Goal: Transaction & Acquisition: Download file/media

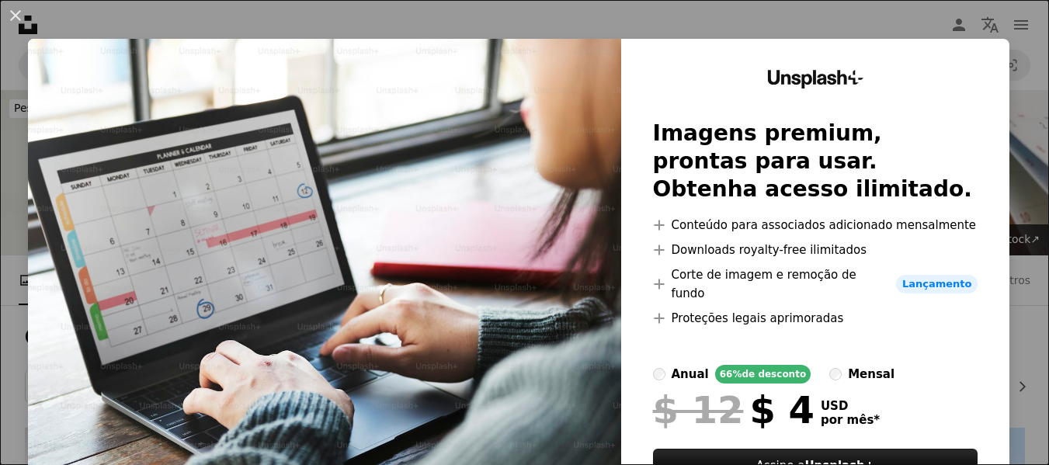
scroll to position [311, 0]
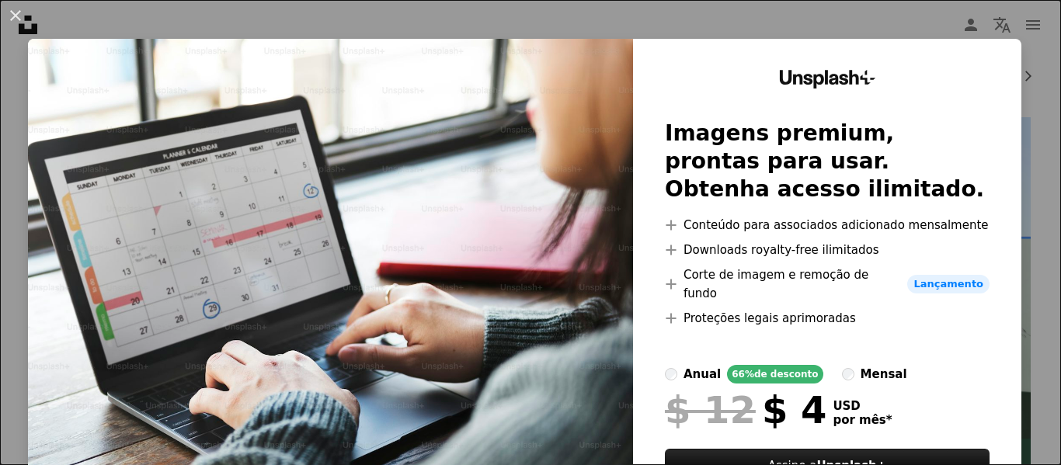
click at [1020, 72] on div "An X shape Unsplash+ Imagens premium, prontas para usar. Obtenha acesso ilimita…" at bounding box center [530, 232] width 1061 height 465
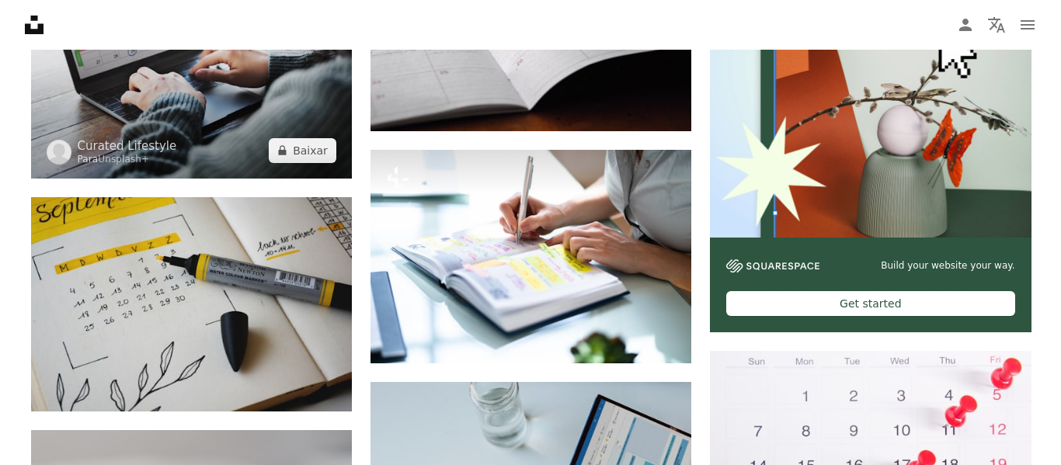
scroll to position [311, 0]
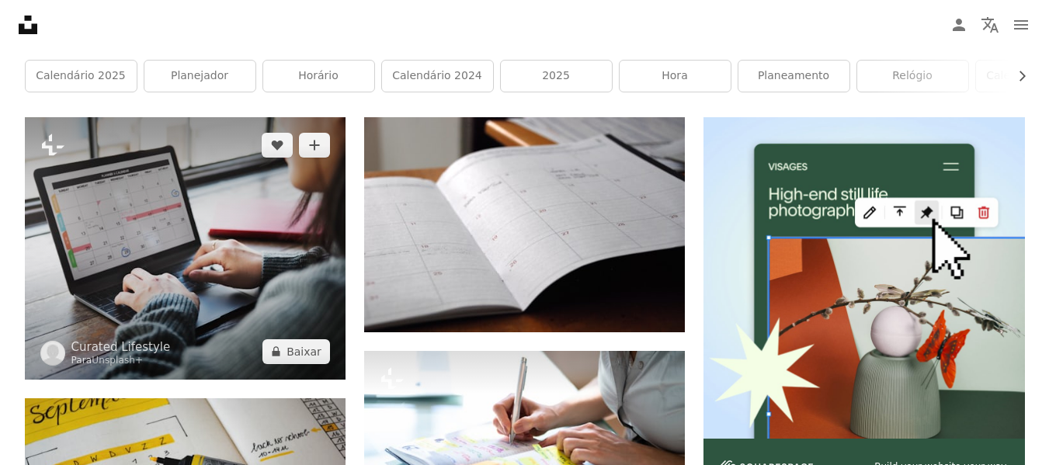
click at [157, 179] on img at bounding box center [185, 248] width 321 height 262
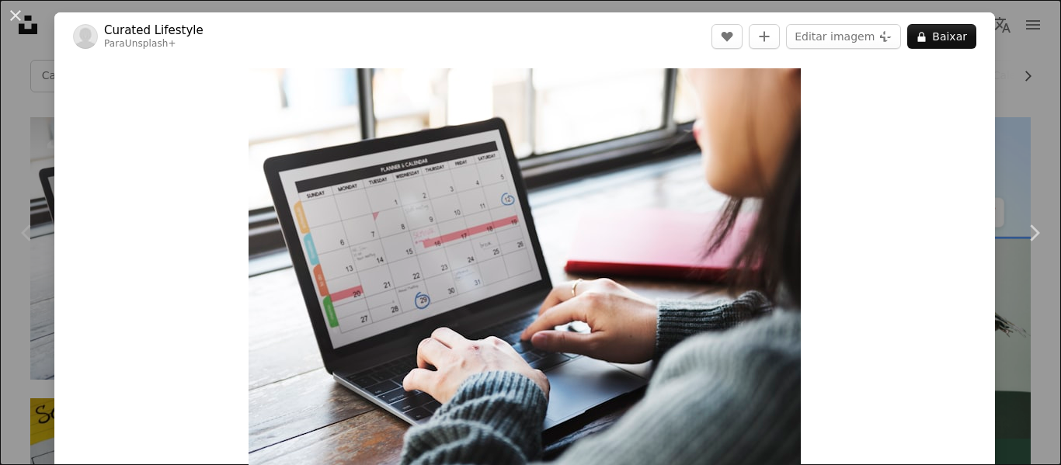
click at [995, 133] on div "An X shape Chevron left Chevron right Curated Lifestyle Para Unsplash+ A heart …" at bounding box center [530, 232] width 1061 height 465
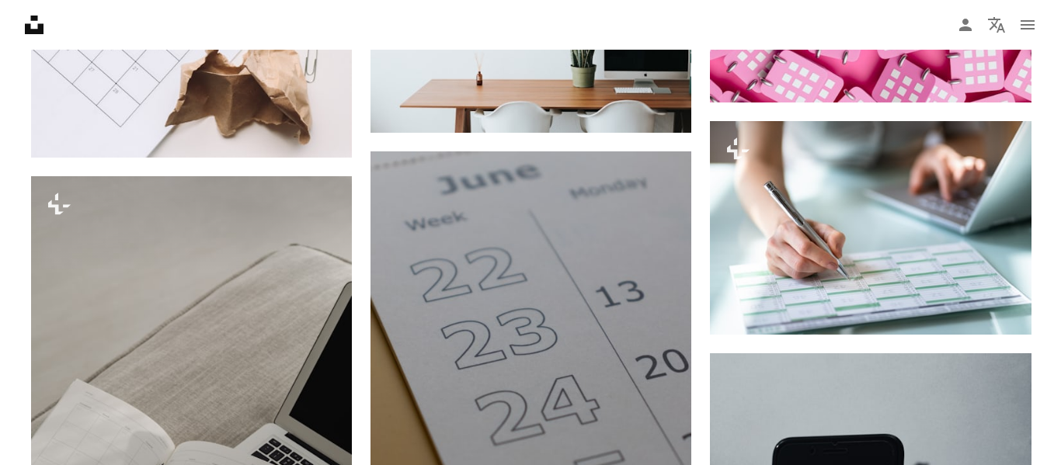
scroll to position [1708, 0]
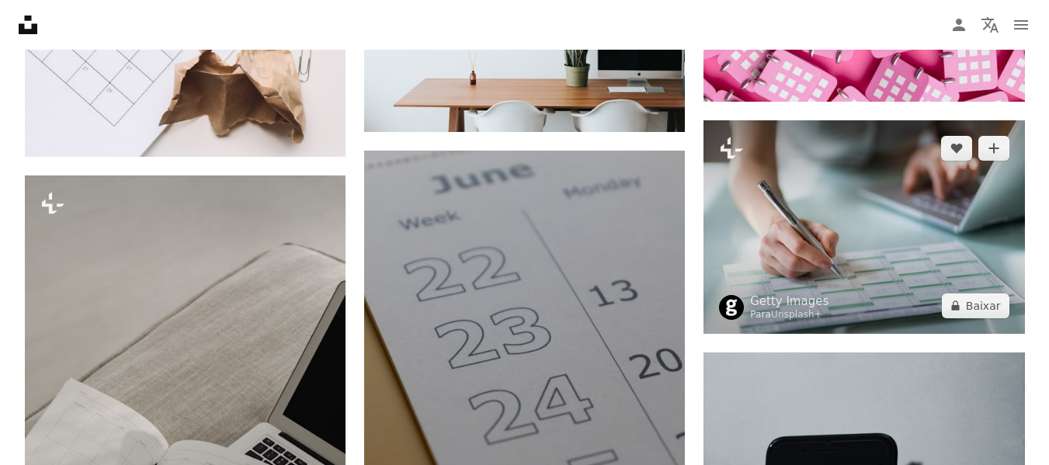
click at [771, 193] on img at bounding box center [863, 227] width 321 height 214
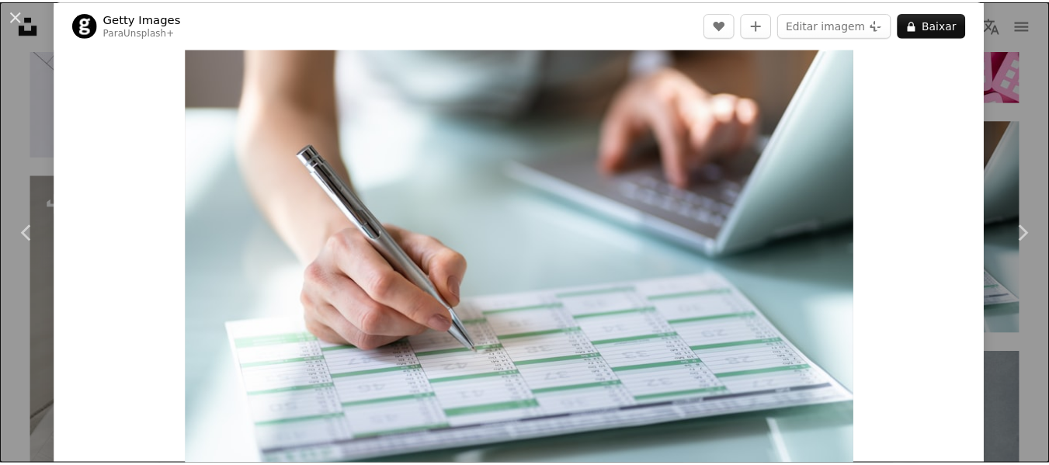
scroll to position [78, 0]
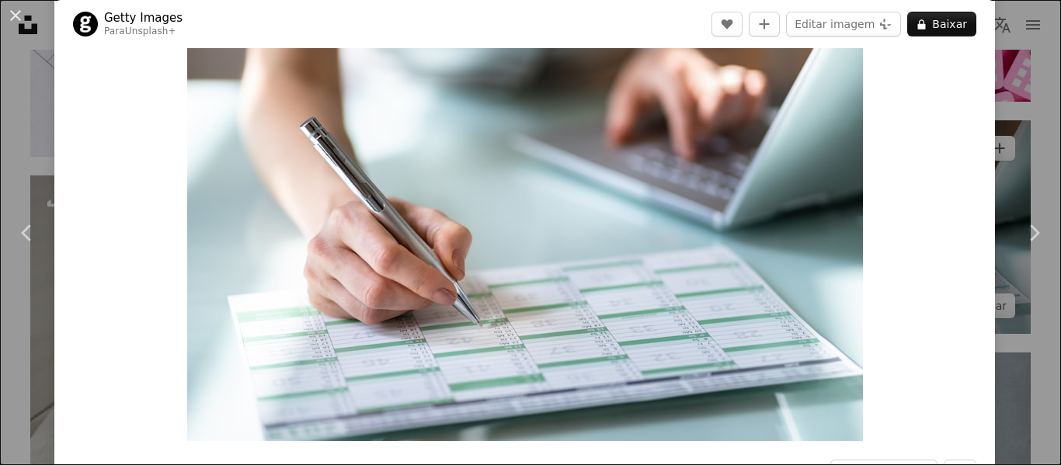
click at [994, 123] on div "An X shape Chevron left Chevron right Getty Images Para Unsplash+ A heart A plu…" at bounding box center [530, 232] width 1061 height 465
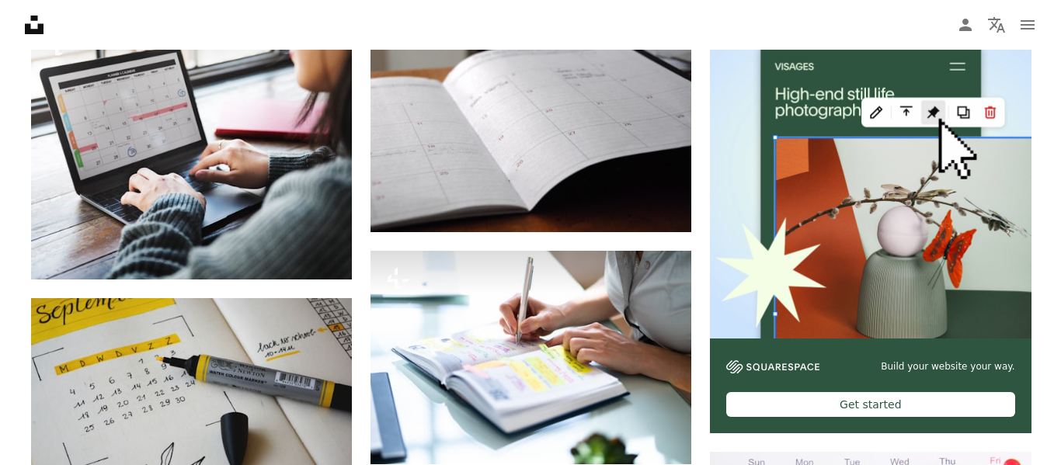
scroll to position [388, 0]
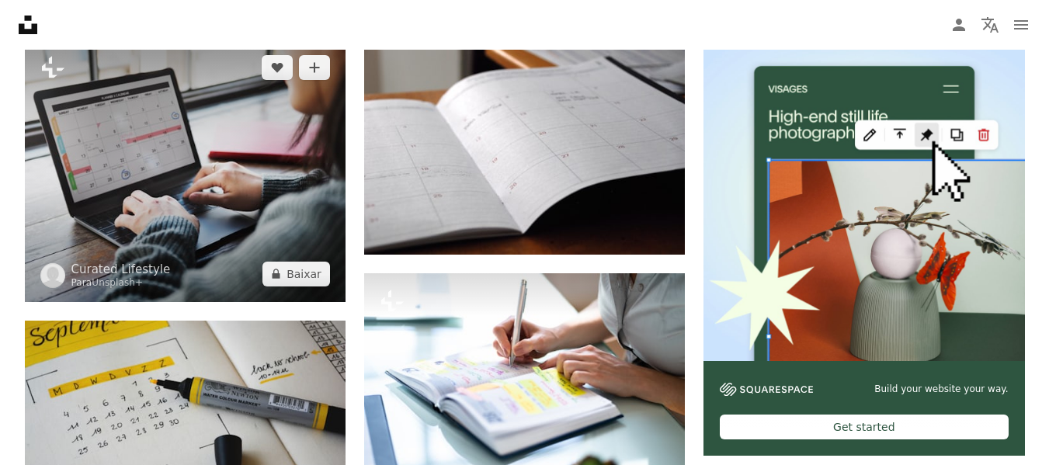
click at [143, 109] on img at bounding box center [185, 171] width 321 height 262
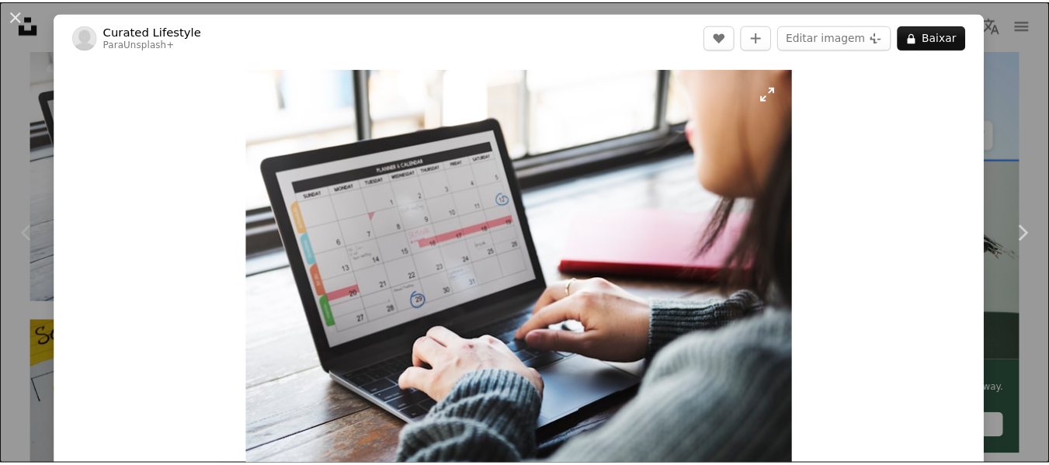
scroll to position [78, 0]
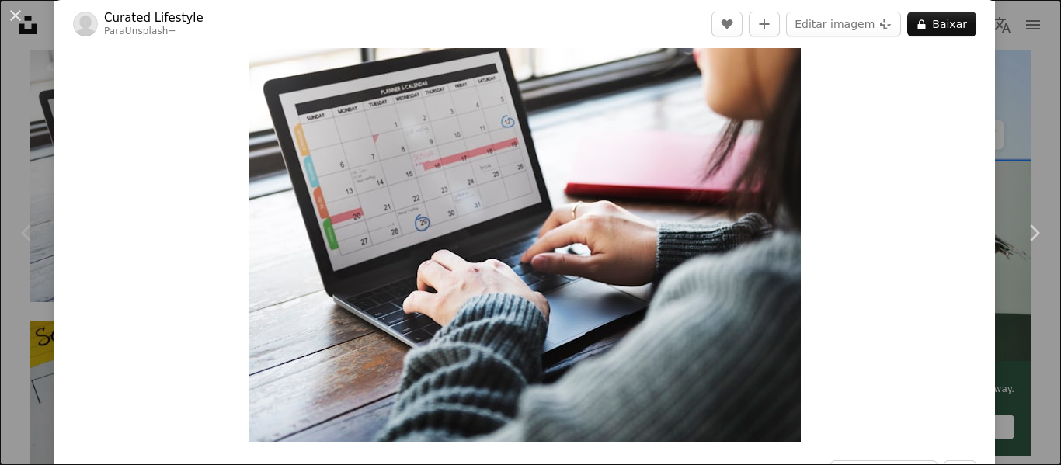
click at [0, 198] on div "Chevron left" at bounding box center [27, 232] width 54 height 149
click at [996, 57] on div "An X shape Chevron left Chevron right Curated Lifestyle Para Unsplash+ A heart …" at bounding box center [530, 232] width 1061 height 465
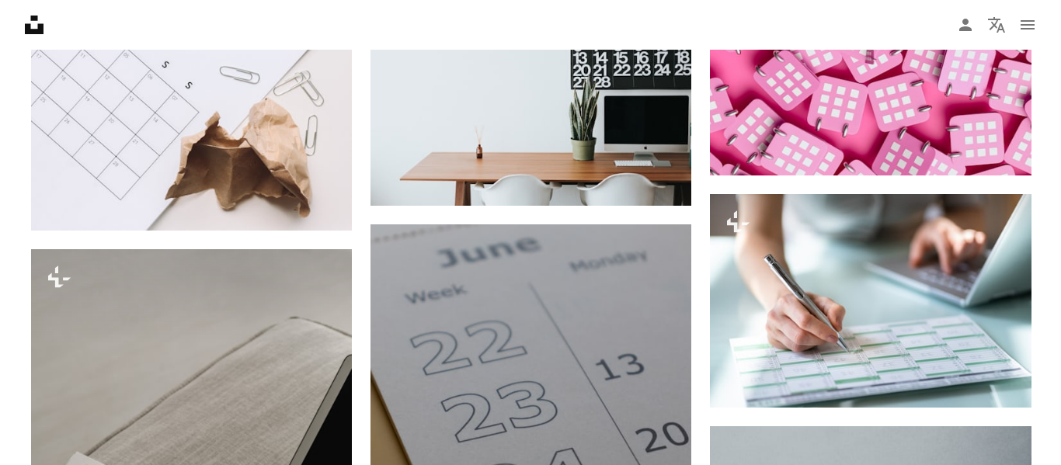
scroll to position [1708, 0]
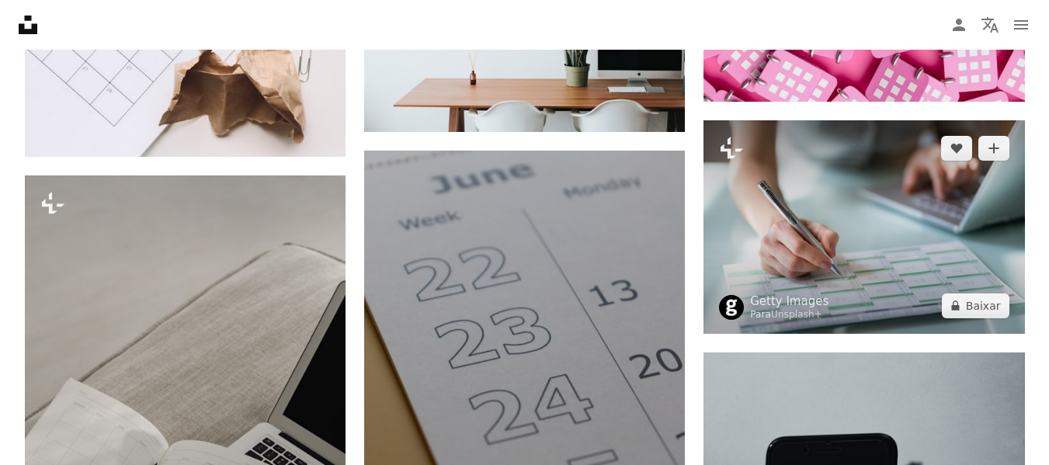
click at [836, 181] on img at bounding box center [863, 227] width 321 height 214
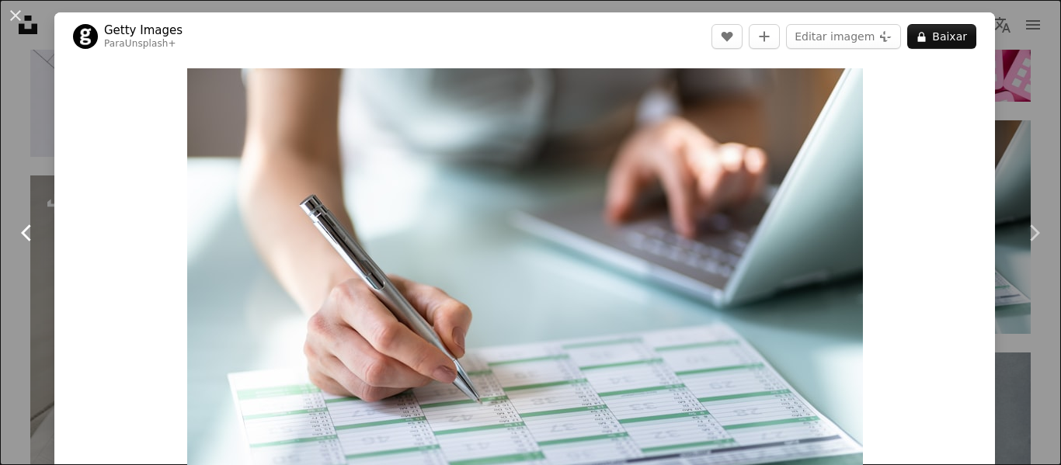
drag, startPoint x: 408, startPoint y: 226, endPoint x: 0, endPoint y: 163, distance: 413.2
click at [0, 164] on link "Chevron left" at bounding box center [27, 232] width 54 height 149
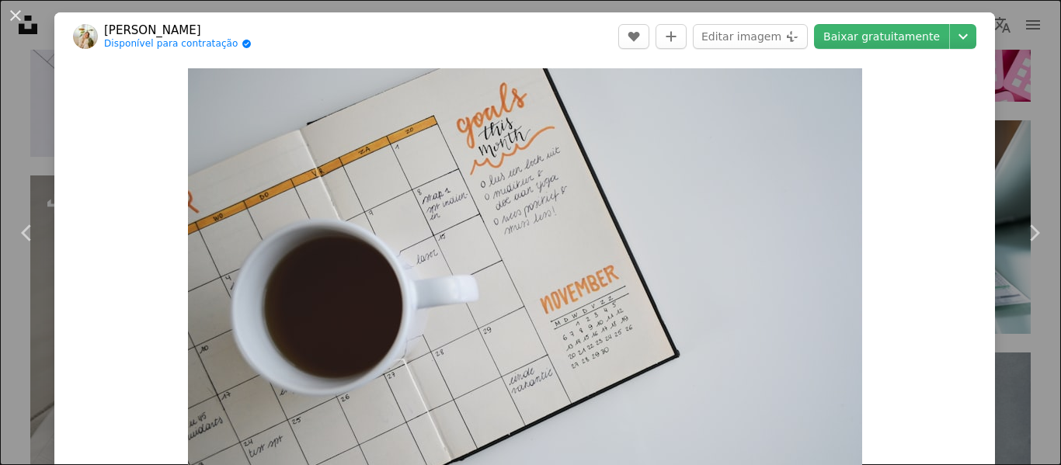
click at [4, 144] on div "An X shape Chevron left Chevron right Estée Janssens Disponível para contrataçã…" at bounding box center [530, 232] width 1061 height 465
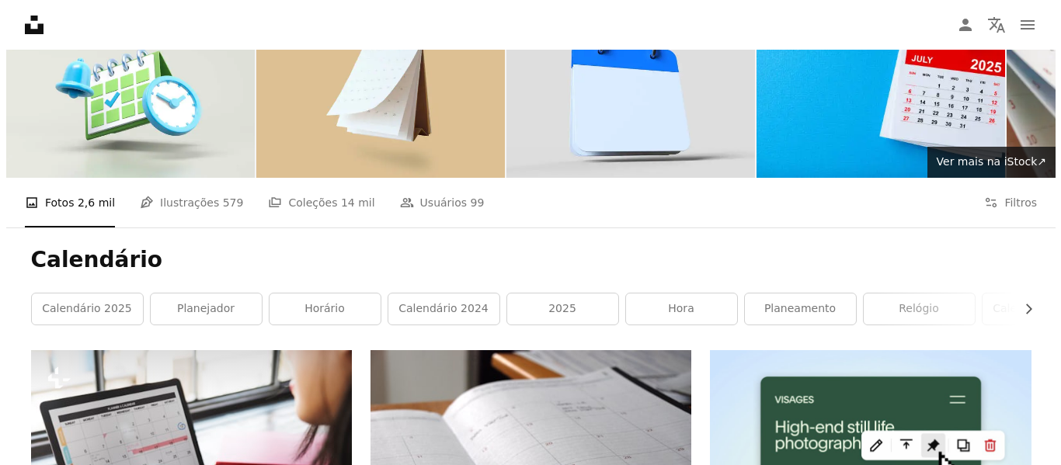
scroll to position [311, 0]
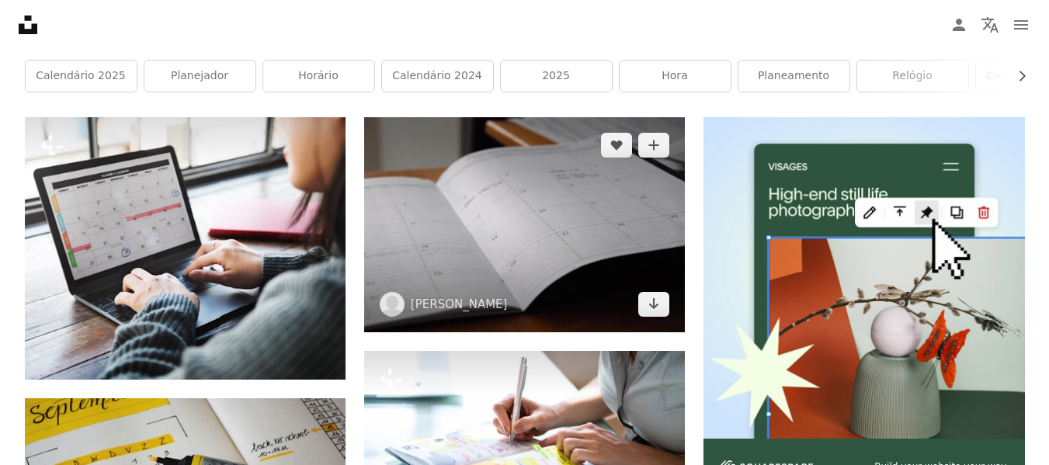
click at [457, 259] on img at bounding box center [524, 224] width 321 height 215
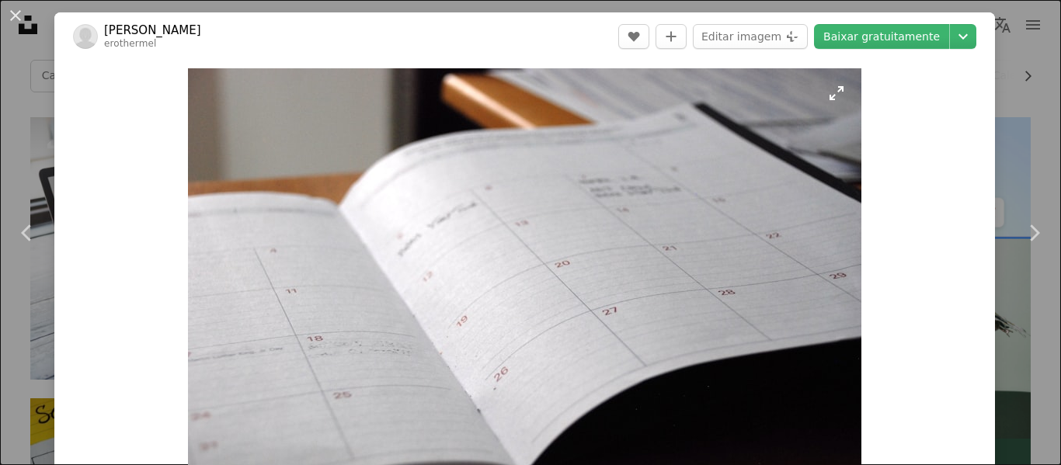
scroll to position [78, 0]
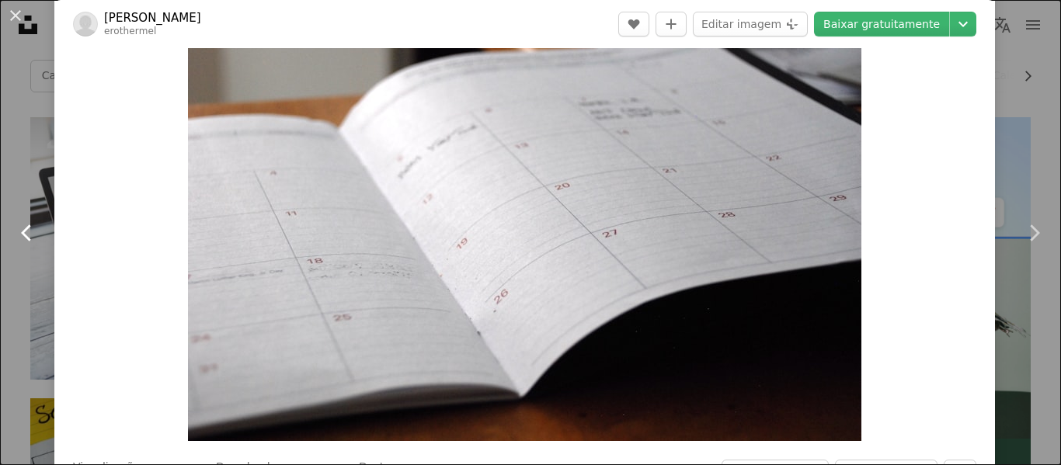
click at [8, 234] on link "Chevron left" at bounding box center [27, 232] width 54 height 149
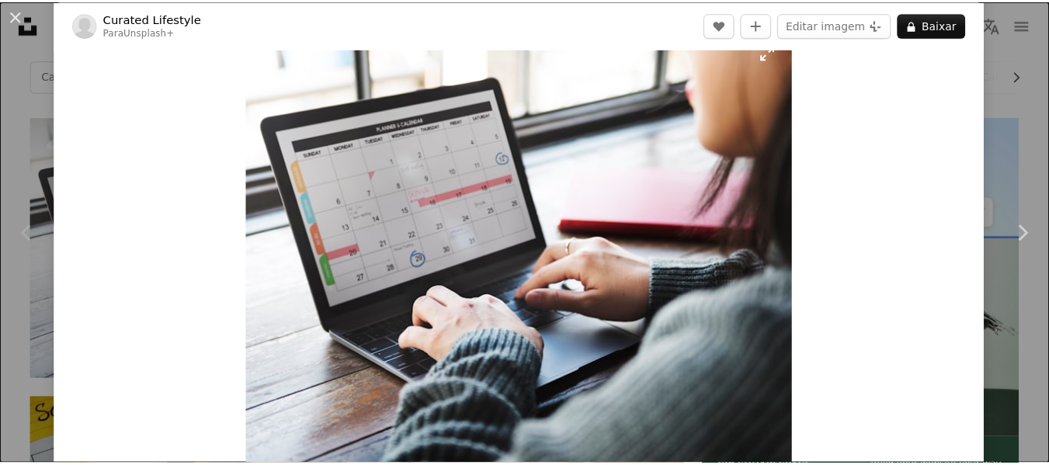
scroll to position [78, 0]
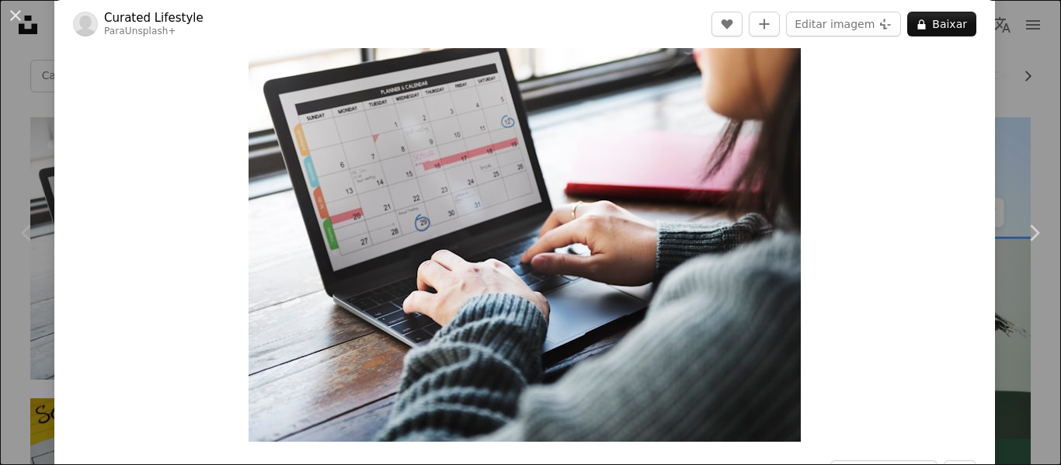
click at [959, 153] on div "Zoom in" at bounding box center [524, 216] width 940 height 467
click at [989, 139] on div "An X shape Chevron left Chevron right Curated Lifestyle Para Unsplash+ A heart …" at bounding box center [530, 232] width 1061 height 465
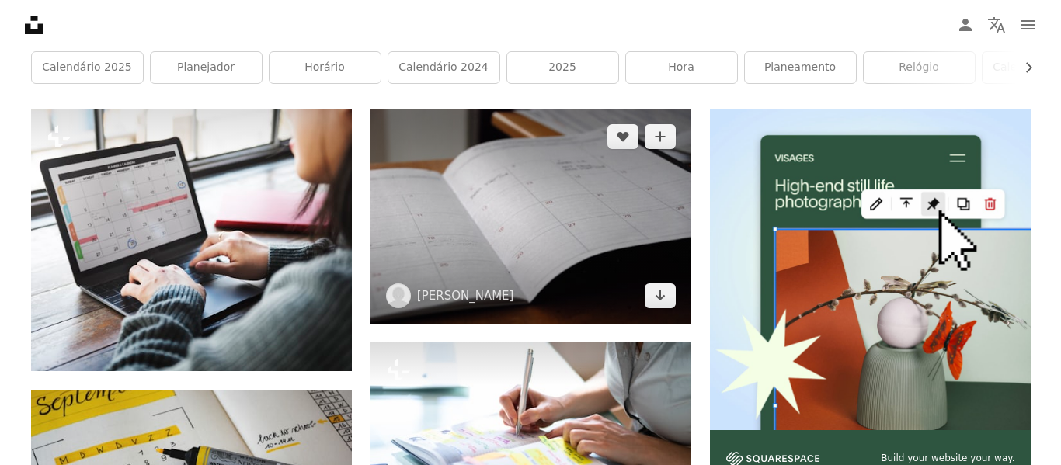
scroll to position [229, 0]
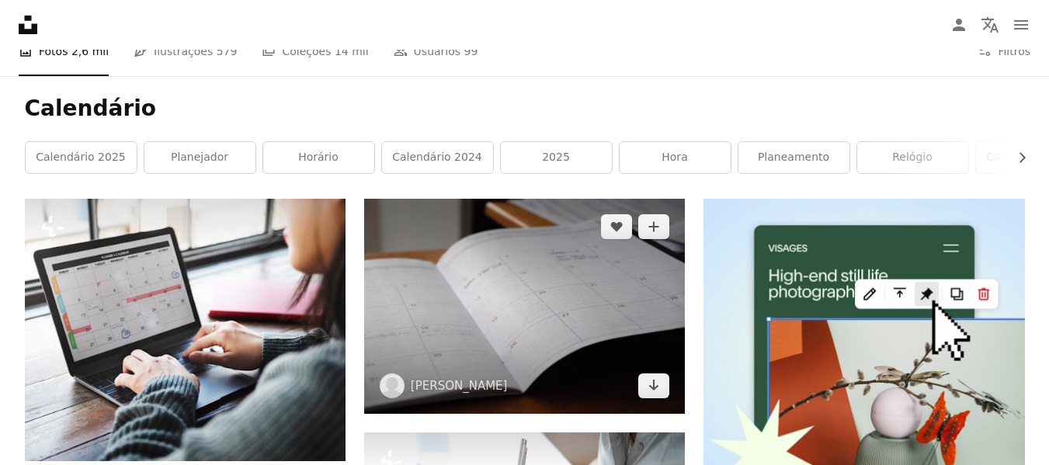
click at [557, 271] on img at bounding box center [524, 306] width 321 height 215
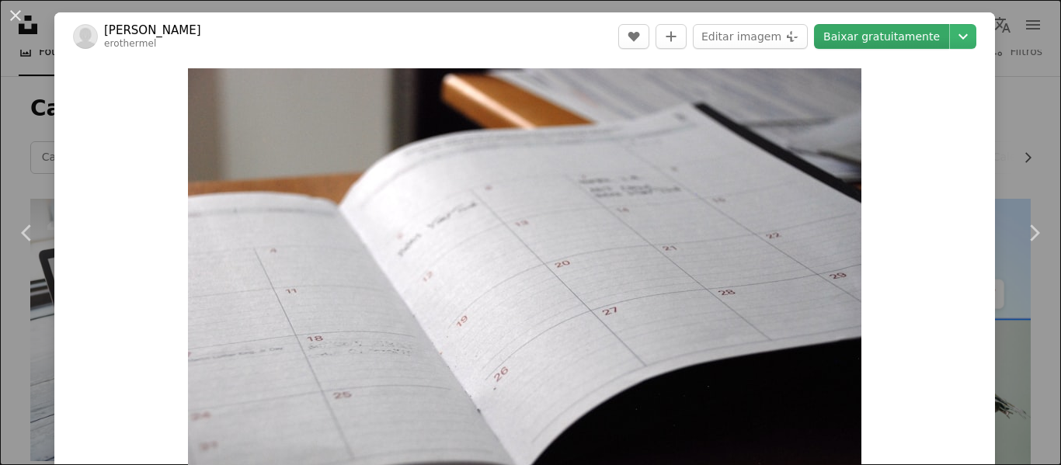
click at [846, 44] on link "Baixar gratuitamente" at bounding box center [881, 36] width 135 height 25
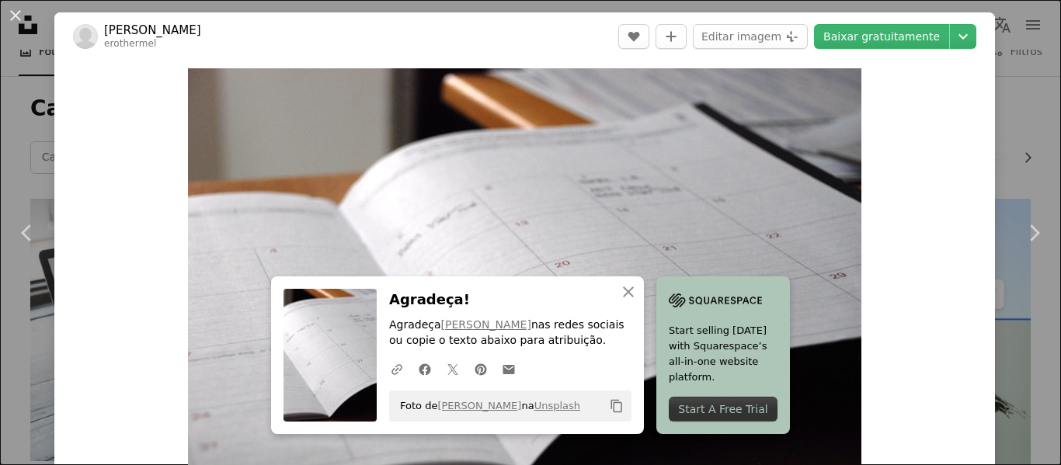
click at [140, 212] on div "Zoom in" at bounding box center [524, 294] width 940 height 466
drag, startPoint x: 196, startPoint y: 21, endPoint x: 102, endPoint y: 27, distance: 94.2
click at [102, 27] on header "[PERSON_NAME] erothermel A heart A plus sign Editar imagem Plus sign for Unspla…" at bounding box center [524, 36] width 940 height 48
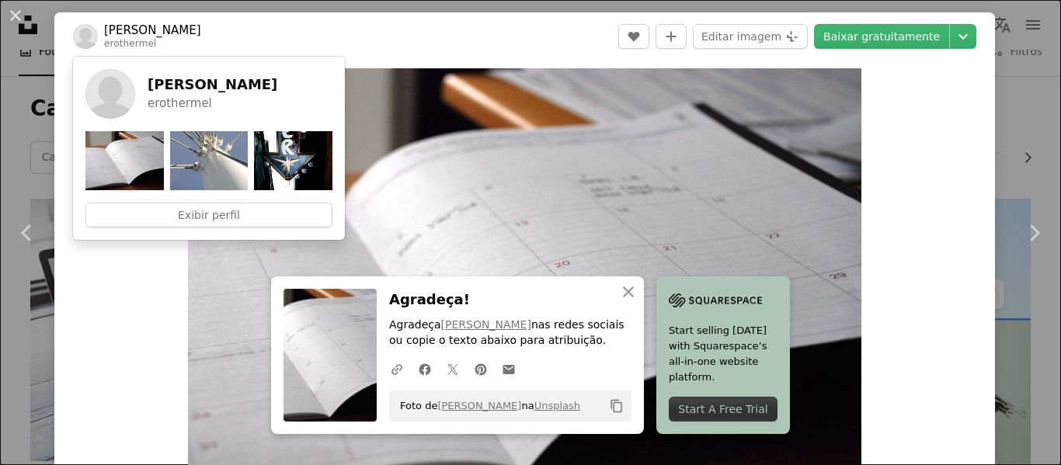
copy link "[PERSON_NAME]"
